Goal: Information Seeking & Learning: Learn about a topic

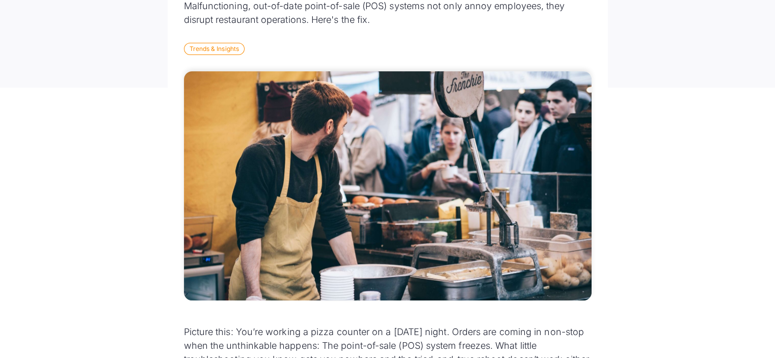
scroll to position [458, 0]
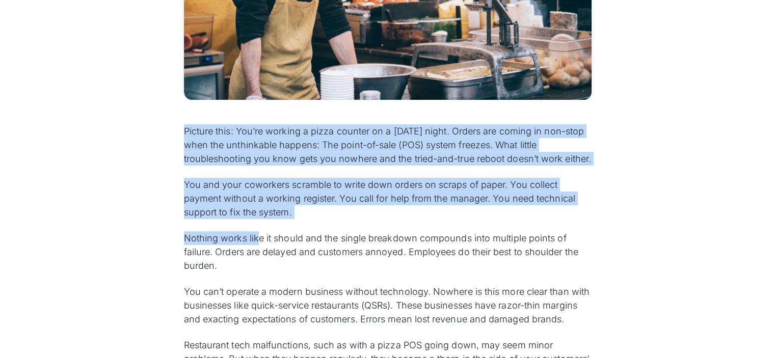
drag, startPoint x: 183, startPoint y: 128, endPoint x: 257, endPoint y: 230, distance: 125.9
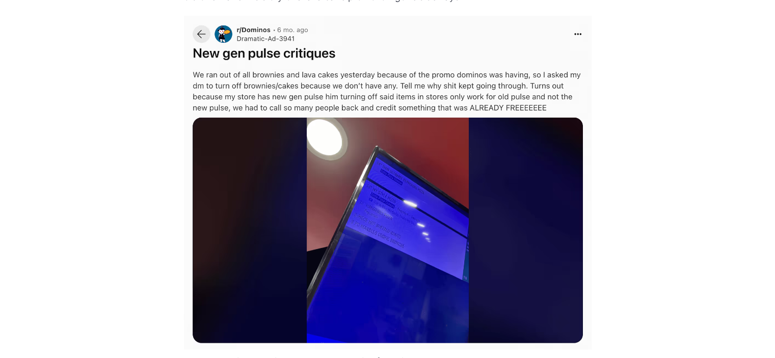
scroll to position [1528, 0]
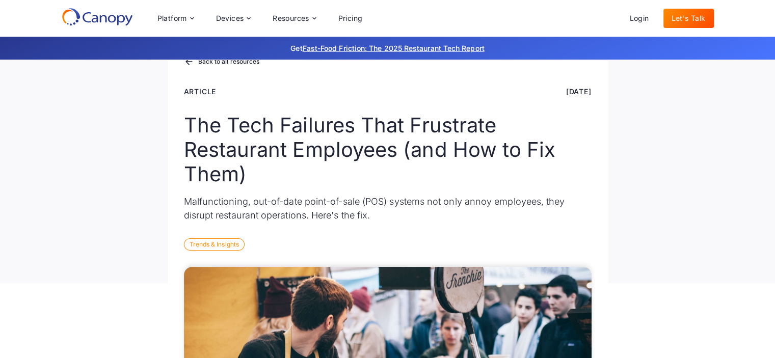
scroll to position [0, 0]
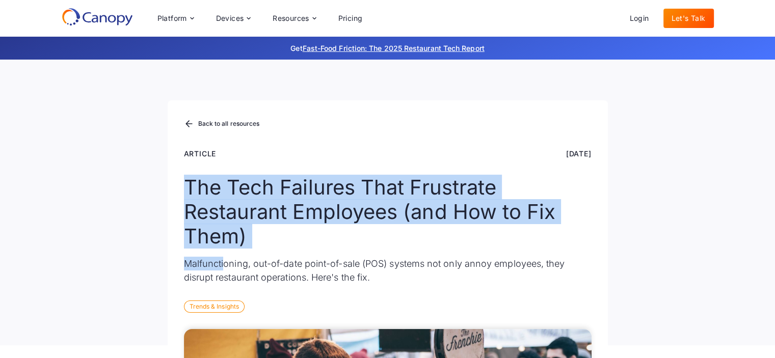
drag, startPoint x: 186, startPoint y: 186, endPoint x: 223, endPoint y: 266, distance: 88.4
click at [223, 266] on div "Back to all resources Article Dec 18, 2024 The Tech Failures That Frustrate Res…" at bounding box center [388, 222] width 440 height 245
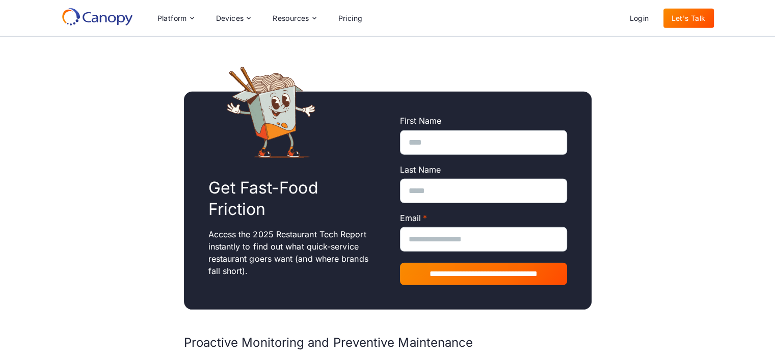
scroll to position [2801, 0]
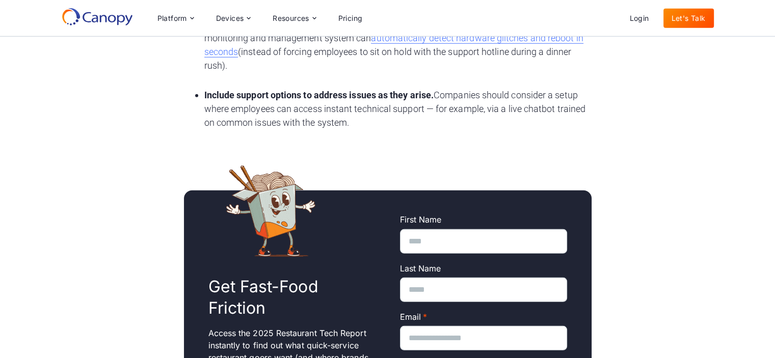
click at [357, 131] on ul "Feature intuitive interfaces that reduce the learning curve for new hires. Smar…" at bounding box center [387, 44] width 407 height 173
copy div "The Tech Failures That Frustrate Restaurant Employees (and How to Fix Them) Mal…"
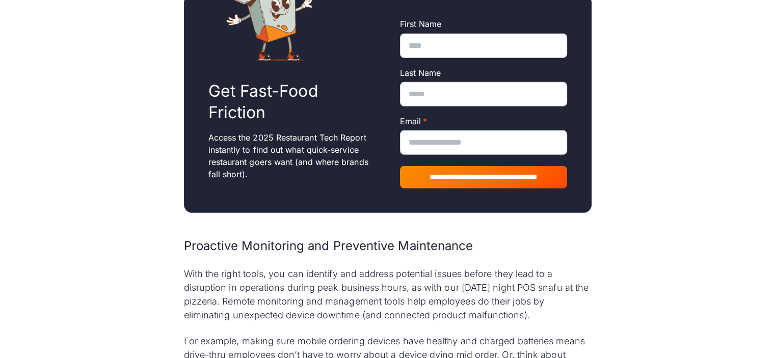
scroll to position [3056, 0]
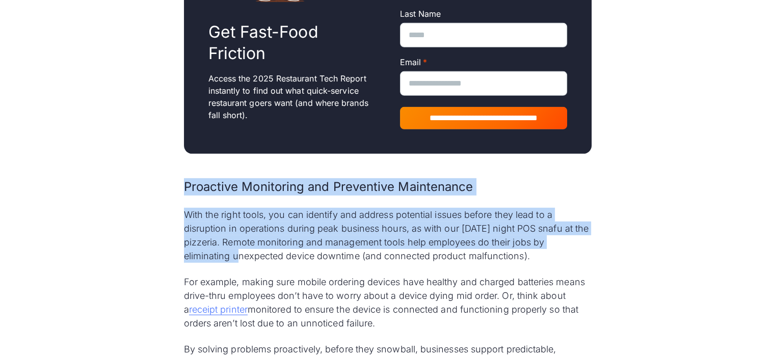
drag, startPoint x: 177, startPoint y: 181, endPoint x: 238, endPoint y: 262, distance: 100.7
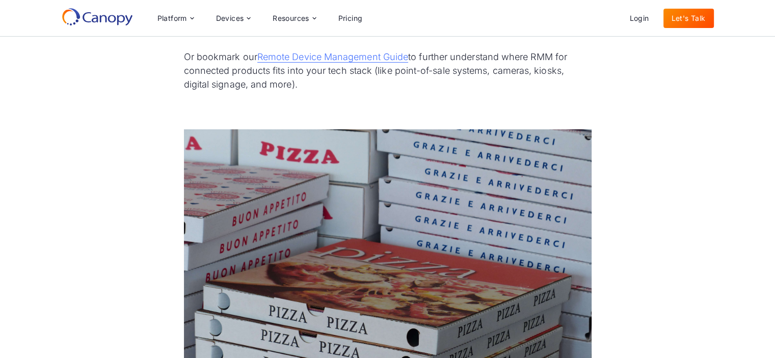
scroll to position [3412, 0]
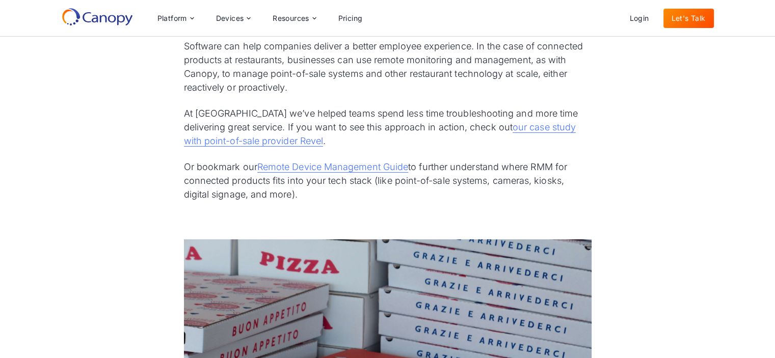
click at [320, 193] on p "Or bookmark our Remote Device Management Guide to further understand where RMM …" at bounding box center [387, 180] width 407 height 41
copy div "Proactive Monitoring and Preventive Maintenance With the right tools, you can i…"
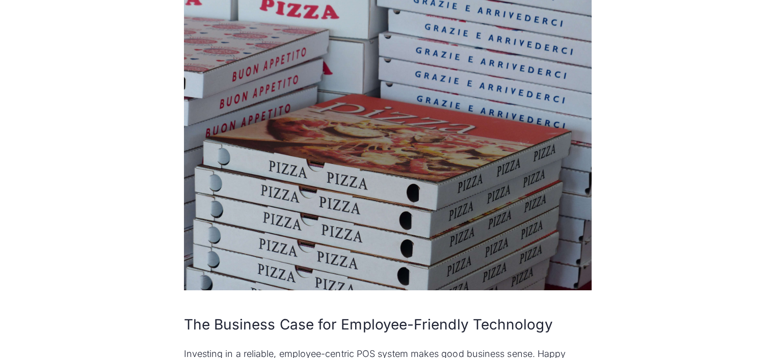
scroll to position [3870, 0]
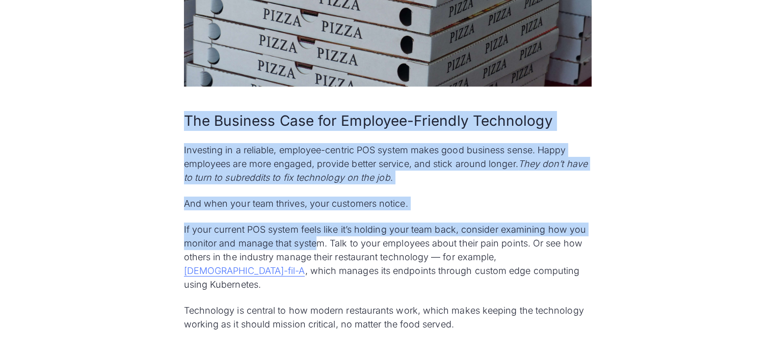
drag, startPoint x: 186, startPoint y: 121, endPoint x: 319, endPoint y: 249, distance: 184.0
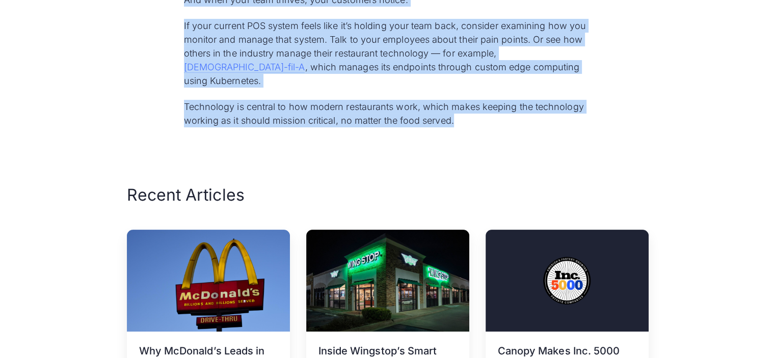
copy div "The Business Case for Employee-Friendly Technology Investing in a reliable, emp…"
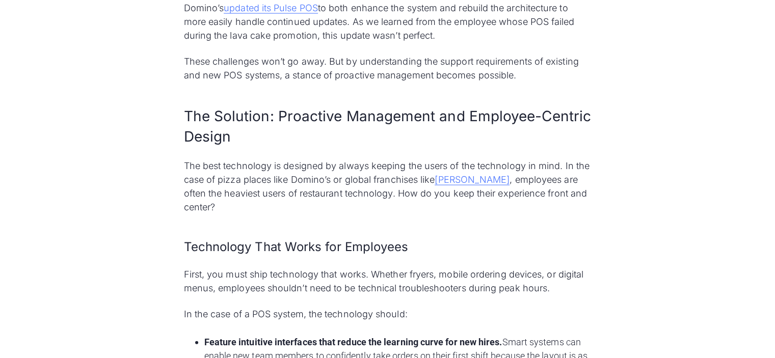
scroll to position [4233, 0]
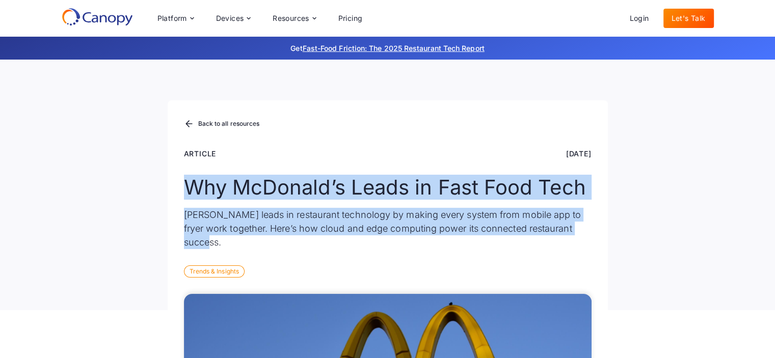
drag, startPoint x: 182, startPoint y: 177, endPoint x: 598, endPoint y: 240, distance: 421.3
click at [598, 240] on div "Back to all resources Article Aug 20, 2025 Why McDonald’s Leads in Fast Food Te…" at bounding box center [388, 205] width 440 height 210
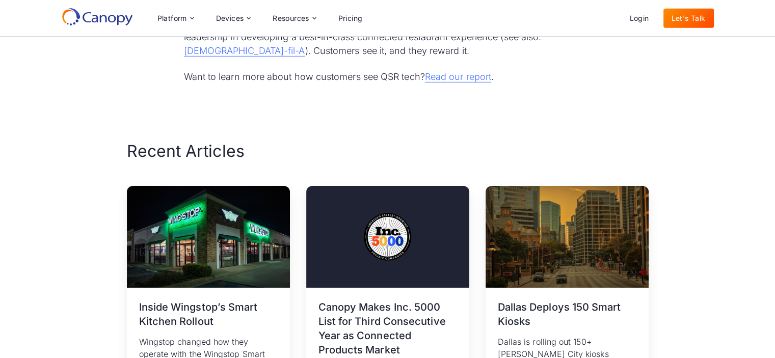
scroll to position [3107, 0]
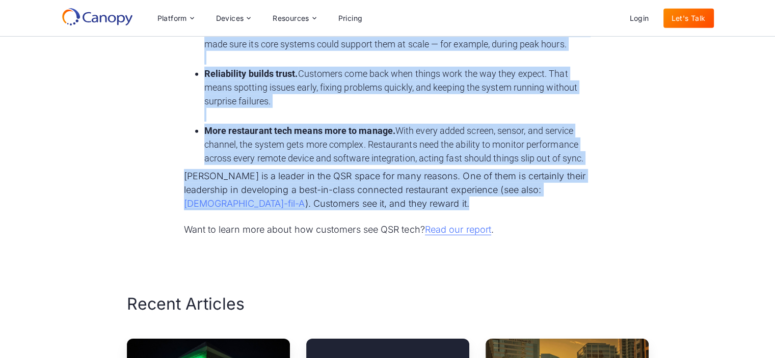
click at [381, 173] on p "McDonald’s is a leader in the QSR space for many reasons. One of them is certai…" at bounding box center [387, 189] width 407 height 41
copy div "Why McDonald’s Leads in Fast Food Tech McDonald’s leads in restaurant technolog…"
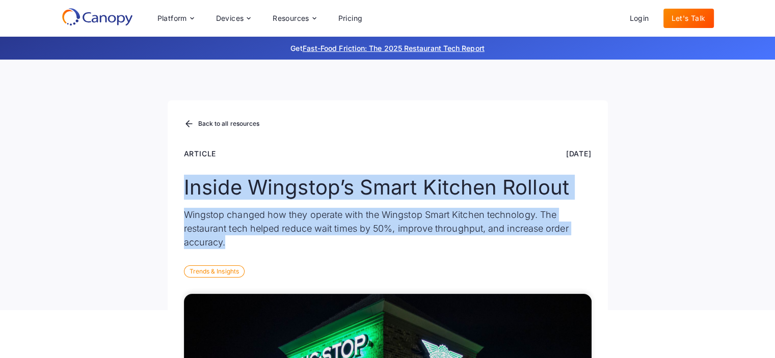
drag, startPoint x: 181, startPoint y: 179, endPoint x: 234, endPoint y: 248, distance: 86.9
click at [234, 248] on div "Back to all resources Article [DATE] Inside Wingstop’s Smart Kitchen Rollout Wi…" at bounding box center [388, 205] width 440 height 210
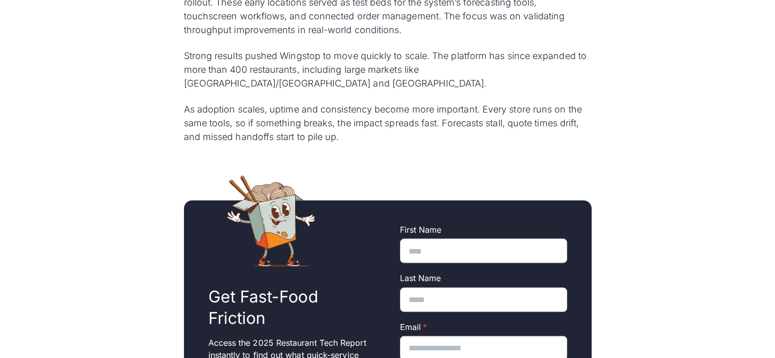
scroll to position [2139, 0]
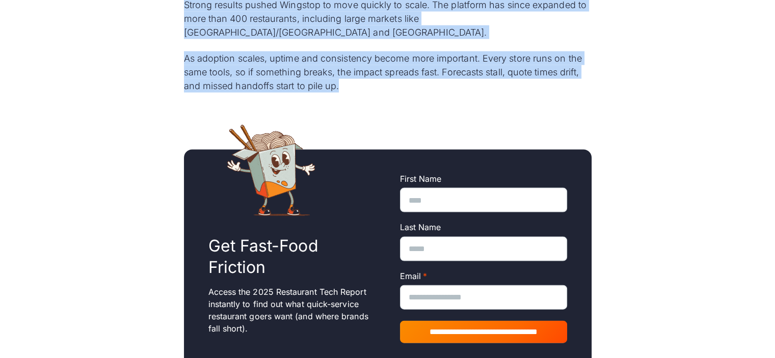
click at [403, 71] on p "As adoption scales, uptime and consistency become more important. Every store r…" at bounding box center [387, 71] width 407 height 41
copy div "Loremi Dolorsit’a Conse Adipisc Elitsed Doeiusmo tempori utl etdo magnaal enim …"
